Goal: Navigation & Orientation: Find specific page/section

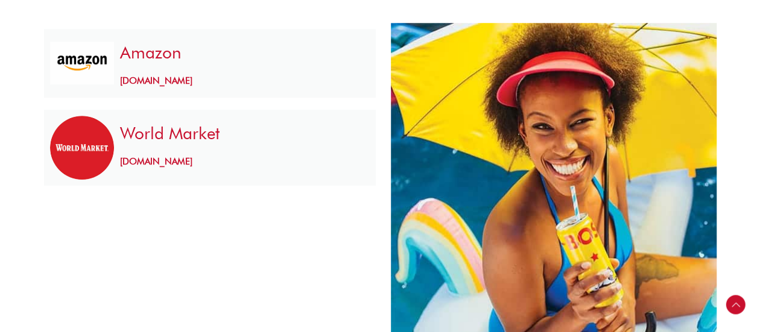
scroll to position [505, 0]
